Goal: Transaction & Acquisition: Obtain resource

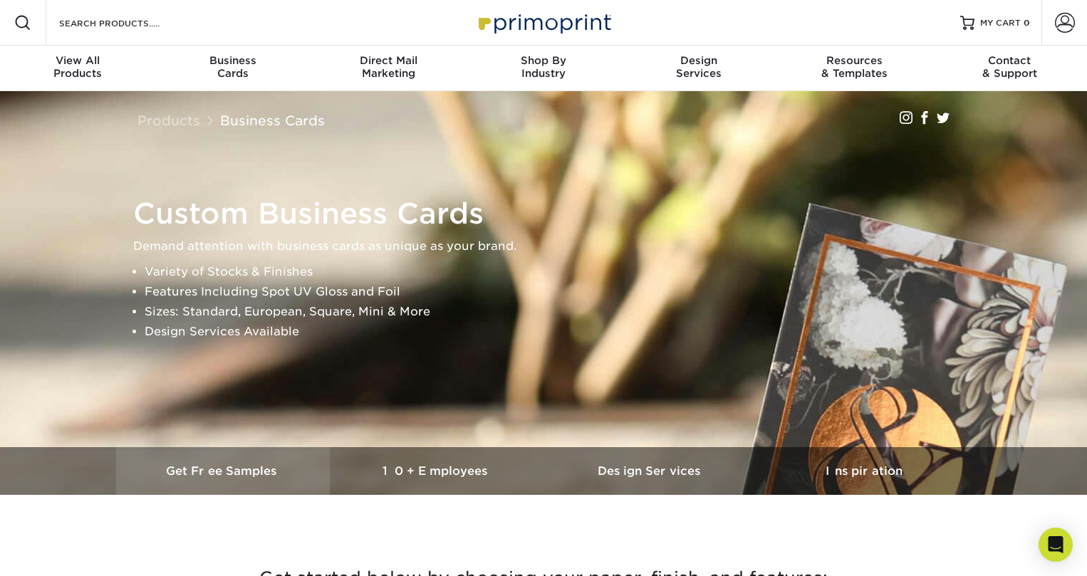
click at [259, 470] on h3 "Get Free Samples" at bounding box center [223, 471] width 214 height 14
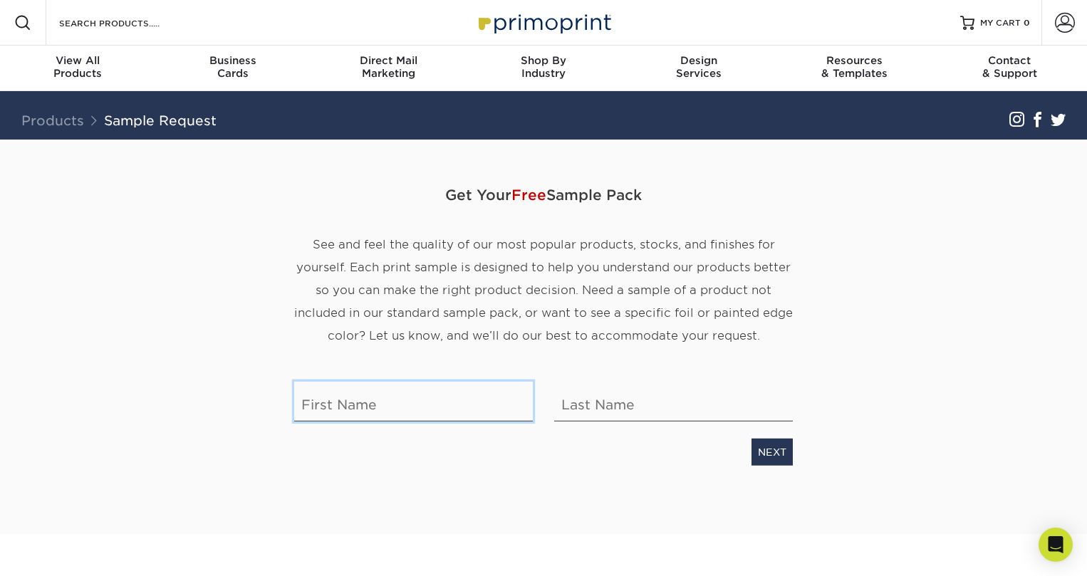
click at [435, 405] on input "text" at bounding box center [413, 402] width 239 height 40
type input "Michael"
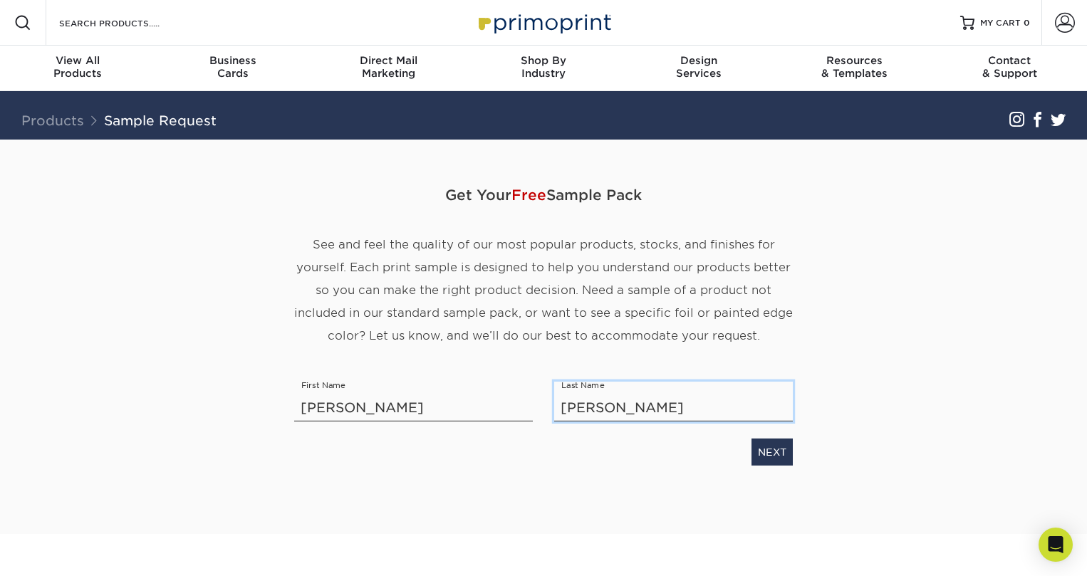
type input "Morse"
click at [761, 452] on link "NEXT" at bounding box center [771, 452] width 41 height 27
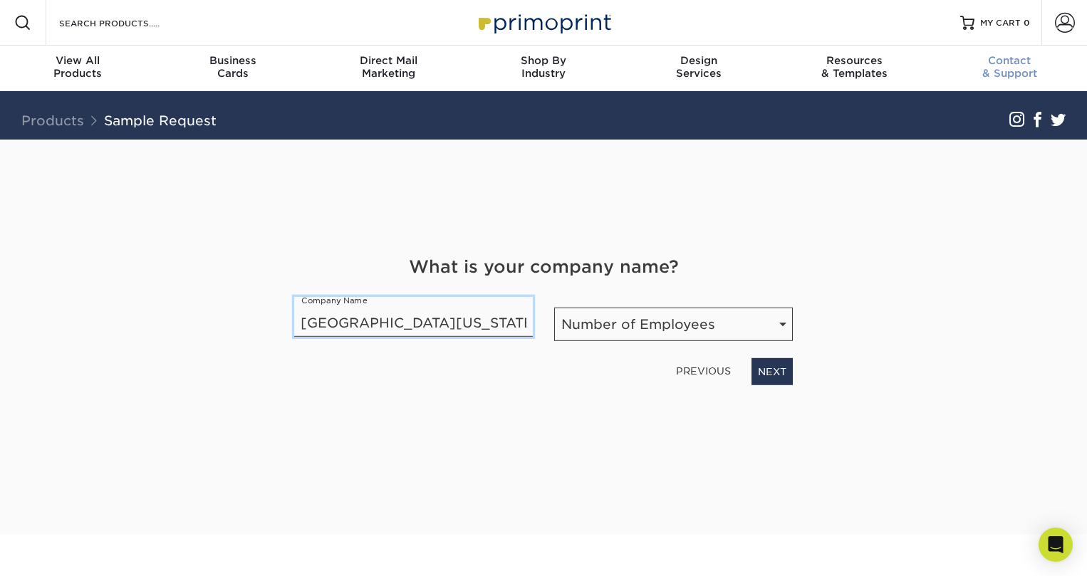
type input "University of Utah"
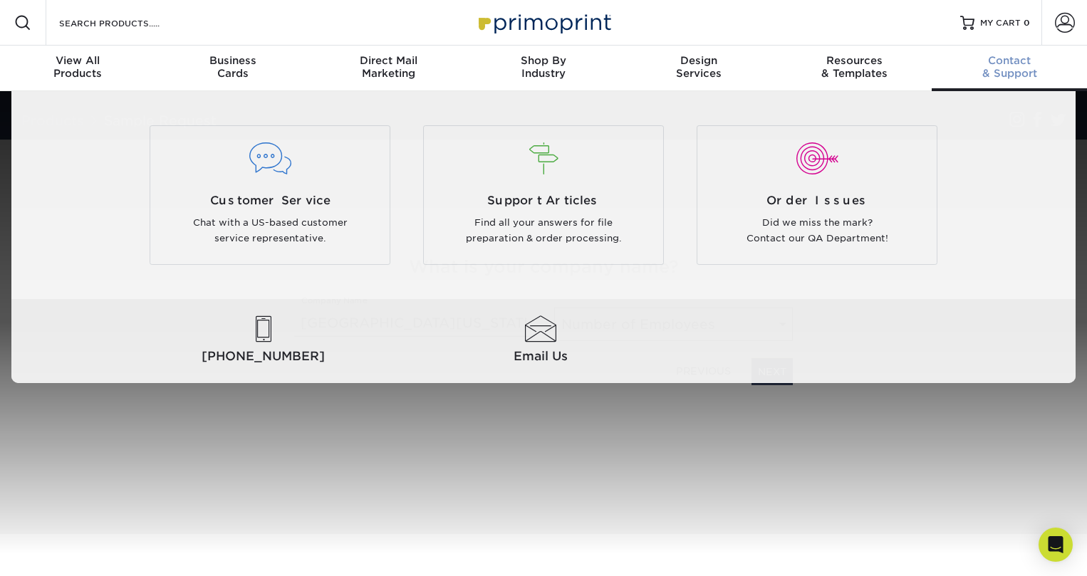
click at [1028, 77] on div "Contact & Support" at bounding box center [1009, 67] width 155 height 26
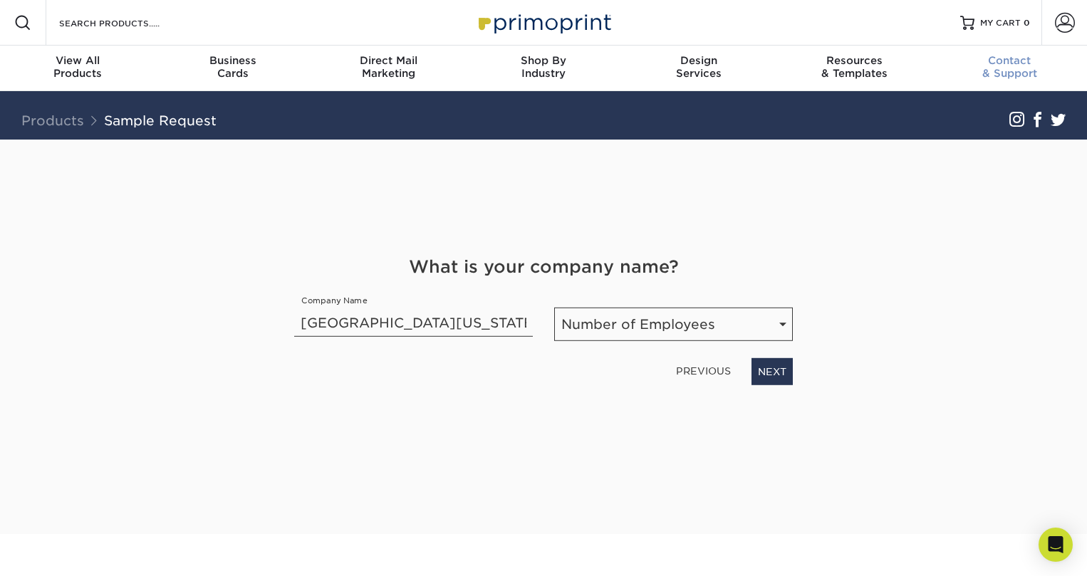
click at [1010, 68] on div "Contact & Support" at bounding box center [1009, 67] width 155 height 26
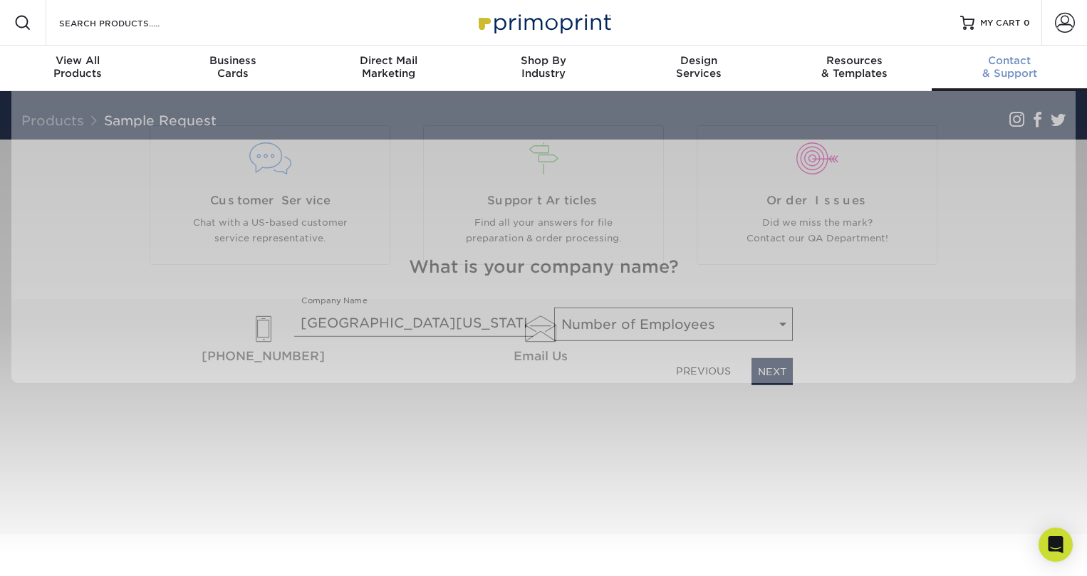
click at [1016, 68] on div "Contact & Support" at bounding box center [1009, 67] width 155 height 26
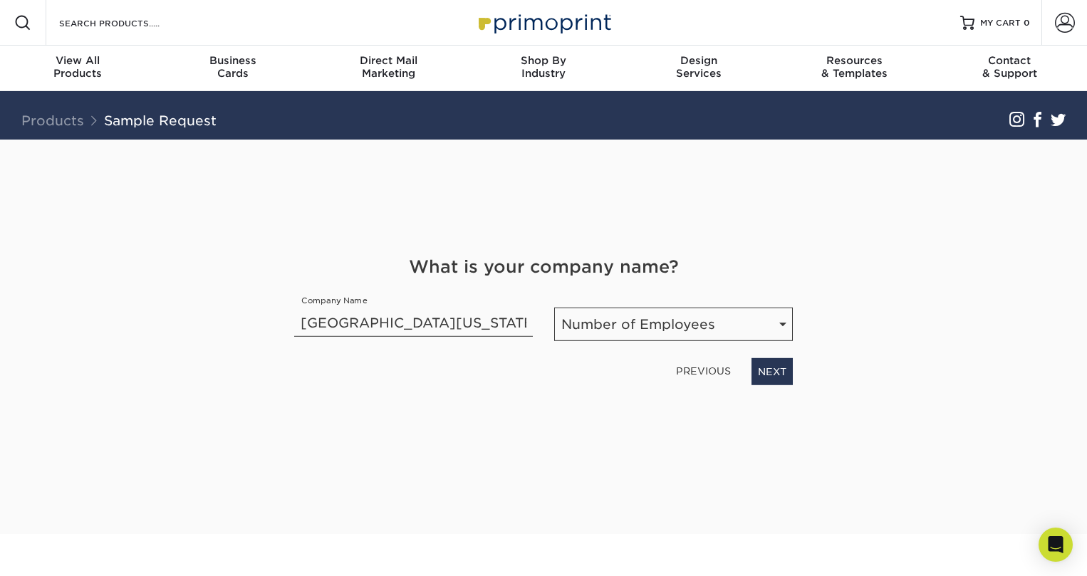
click at [938, 308] on div "Get Your Free Sample Pack See and feel the quality of our most popular products…" at bounding box center [543, 337] width 833 height 395
